Goal: Information Seeking & Learning: Understand process/instructions

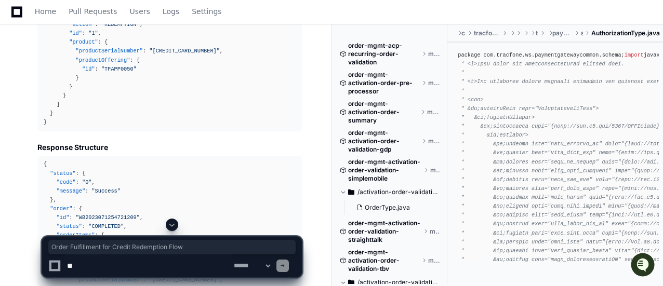
drag, startPoint x: 37, startPoint y: 35, endPoint x: 230, endPoint y: 35, distance: 192.2
copy h1 "Order Fulfillment for Credit Redemption Flow"
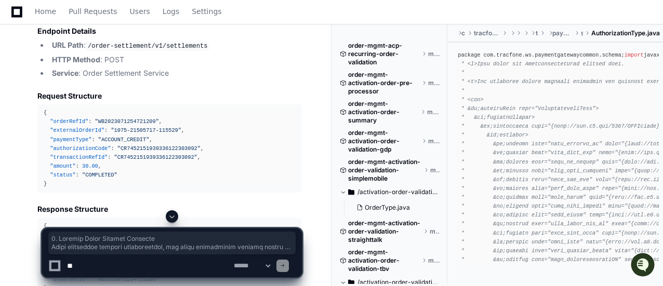
scroll to position [50102, 0]
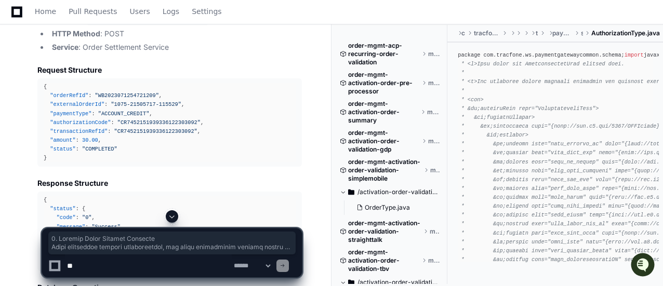
drag, startPoint x: 37, startPoint y: 110, endPoint x: 121, endPoint y: 208, distance: 129.0
click at [121, 208] on article "Based on my analysis of the codebase, I can provide a comprehensive overview of…" at bounding box center [169, 11] width 264 height 4137
copy article "1. Product Order Manager Endpoint After successful payment authorization, the o…"
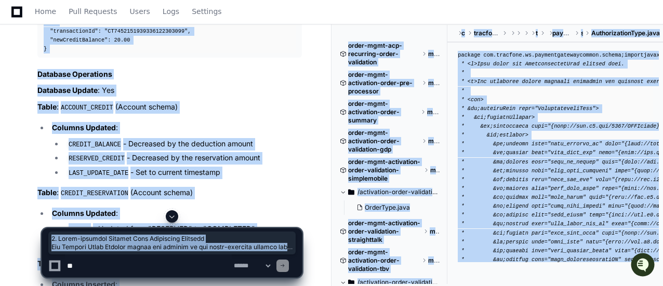
scroll to position [50838, 0]
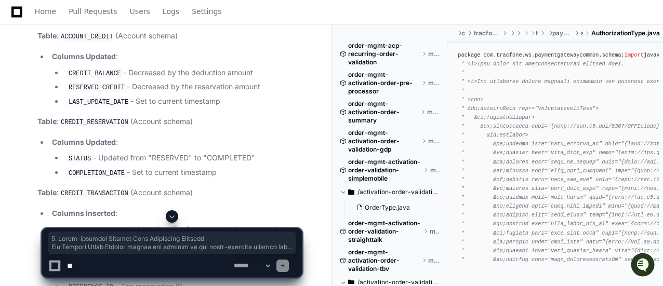
drag, startPoint x: 38, startPoint y: 101, endPoint x: 74, endPoint y: 178, distance: 84.8
copy article "2. Brand-specific Service Plan Redemption Endpoint The Product Order Manager ro…"
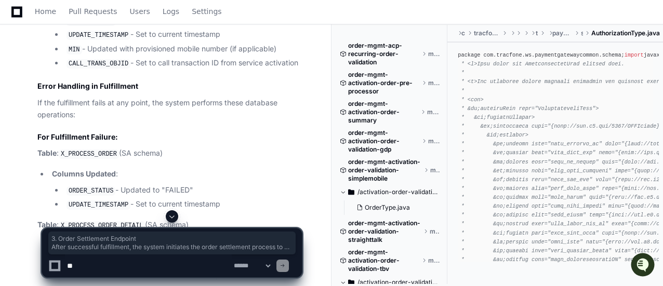
scroll to position [51475, 0]
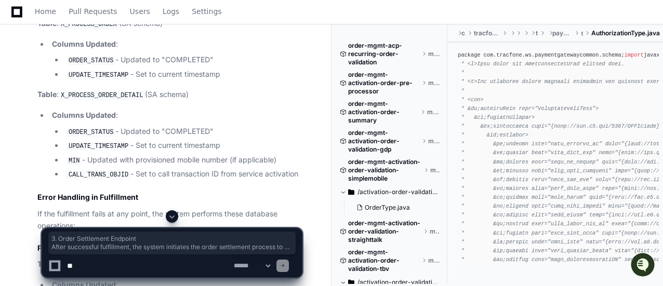
drag, startPoint x: 37, startPoint y: 53, endPoint x: 100, endPoint y: 195, distance: 155.4
copy article "3. Order Settlement Endpoint After successful fulfillment, the system initiates…"
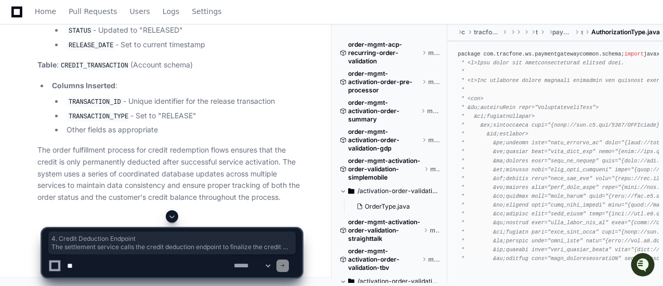
scroll to position [52059, 0]
drag, startPoint x: 38, startPoint y: 41, endPoint x: 77, endPoint y: 61, distance: 43.9
copy article "4. Credit Deduction Endpoint The settlement service calls the credit deduction …"
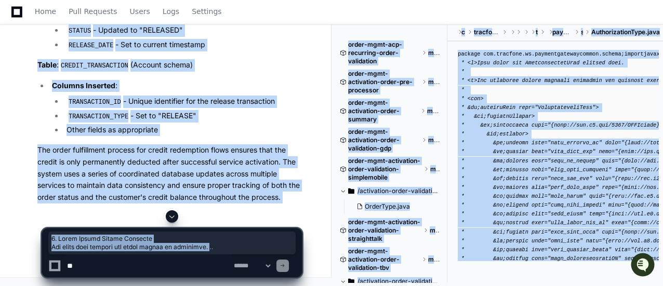
scroll to position [52531, 0]
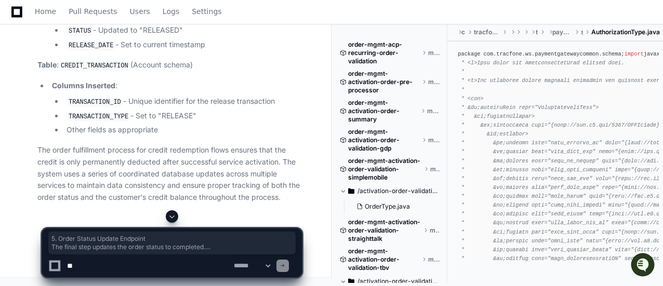
drag, startPoint x: 36, startPoint y: 74, endPoint x: 101, endPoint y: 201, distance: 142.2
copy article "5. Order Status Update Endpoint The final step updates the order status to comp…"
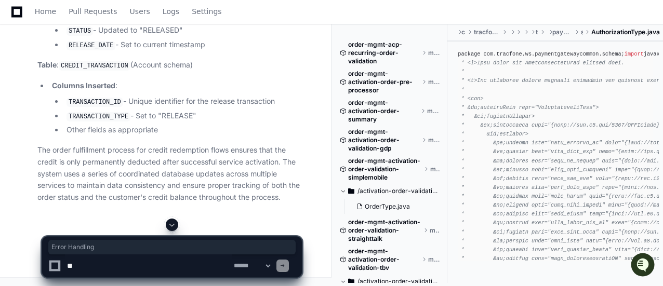
drag, startPoint x: 36, startPoint y: 67, endPoint x: 88, endPoint y: 72, distance: 52.2
copy h2 "Error Handling"
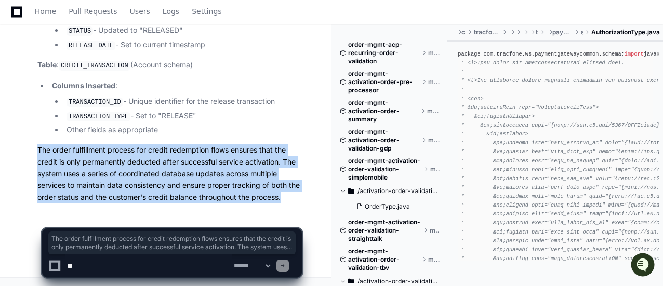
drag, startPoint x: 38, startPoint y: 150, endPoint x: 284, endPoint y: 194, distance: 249.6
click at [284, 194] on p "The order fulfillment process for credit redemption flows ensures that the cred…" at bounding box center [169, 173] width 264 height 59
copy p "The order fulfillment process for credit redemption flows ensures that the cred…"
